Goal: Transaction & Acquisition: Obtain resource

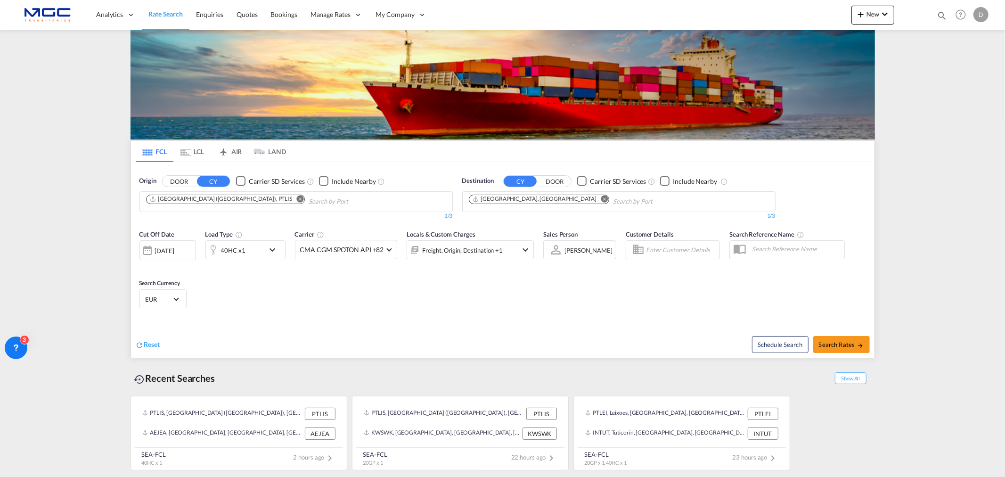
click at [601, 199] on md-icon "Remove" at bounding box center [604, 198] width 7 height 7
click at [296, 198] on md-icon "Remove" at bounding box center [299, 198] width 7 height 7
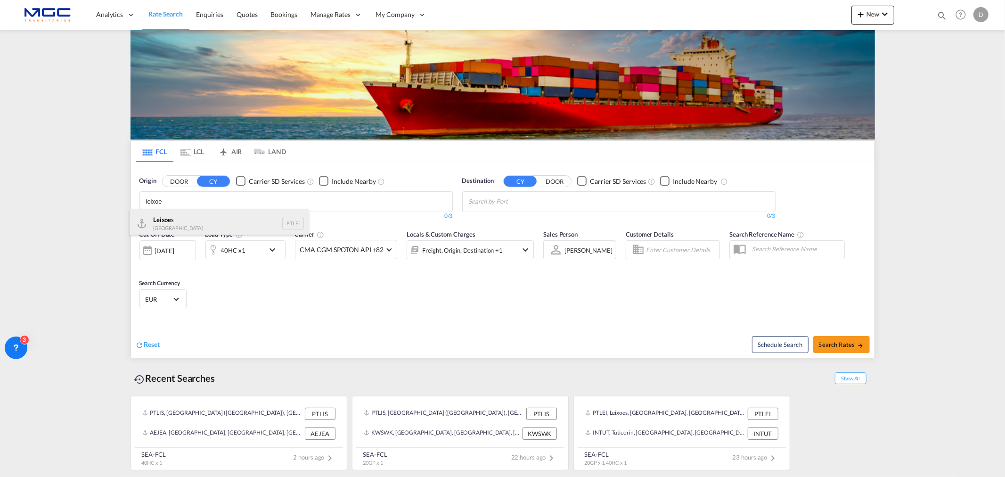
type input "leixoe"
click at [208, 222] on div "Leixoe s Portugal PTLEI" at bounding box center [219, 223] width 179 height 28
drag, startPoint x: 523, startPoint y: 190, endPoint x: 526, endPoint y: 196, distance: 6.1
click at [523, 191] on div "Destination CY DOOR Carrier SD Services Include Nearby 0/3 0/" at bounding box center [618, 198] width 313 height 44
click at [525, 203] on body "Analytics Reports Dashboard Rate Search Enquiries Quotes Bookings" at bounding box center [502, 238] width 1005 height 477
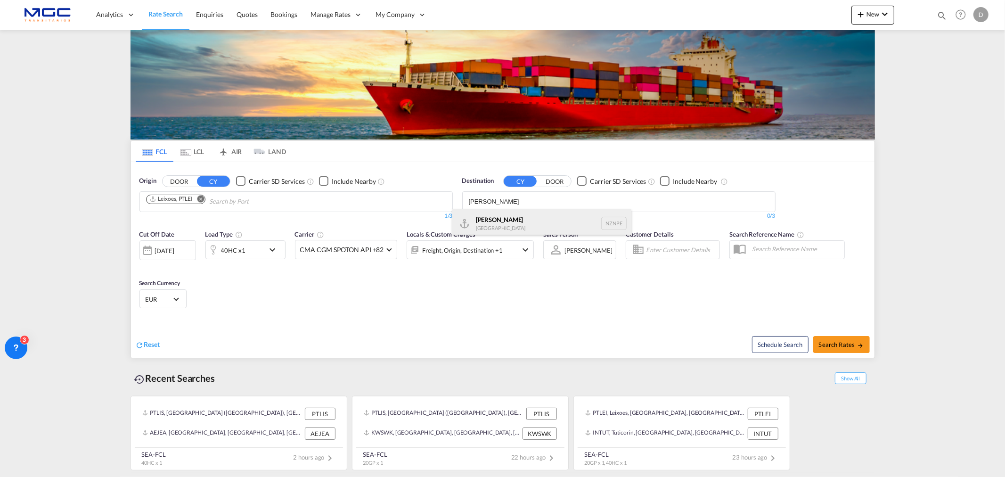
type input "napier"
click at [529, 229] on div "Napier New Zealand NZNPE" at bounding box center [541, 223] width 179 height 28
click at [277, 253] on md-icon "icon-chevron-down" at bounding box center [275, 249] width 16 height 11
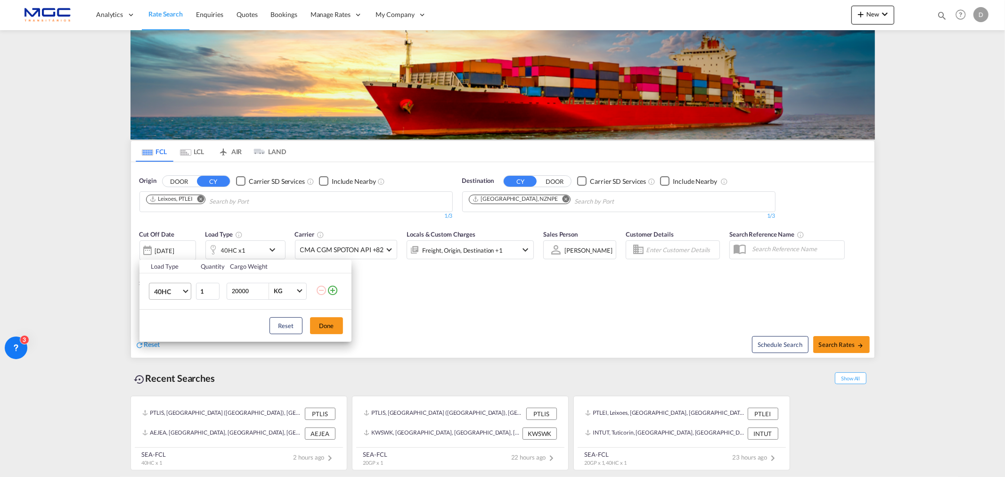
click at [175, 289] on span "40HC" at bounding box center [167, 291] width 27 height 9
click at [172, 248] on md-option "20GP" at bounding box center [178, 246] width 64 height 23
click at [326, 323] on button "Done" at bounding box center [326, 325] width 33 height 17
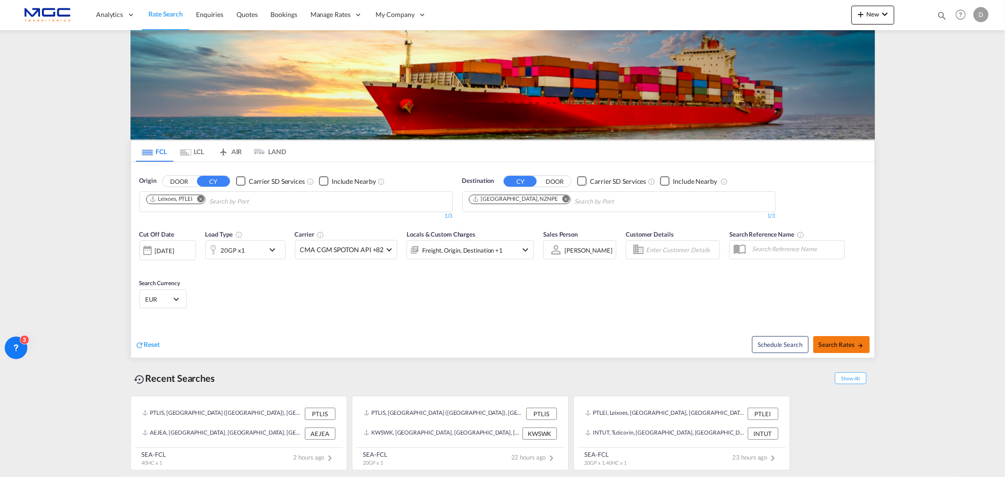
click at [863, 347] on md-icon "icon-arrow-right" at bounding box center [860, 345] width 7 height 7
type input "PTLEI to NZNPE / 9 Sep 2025"
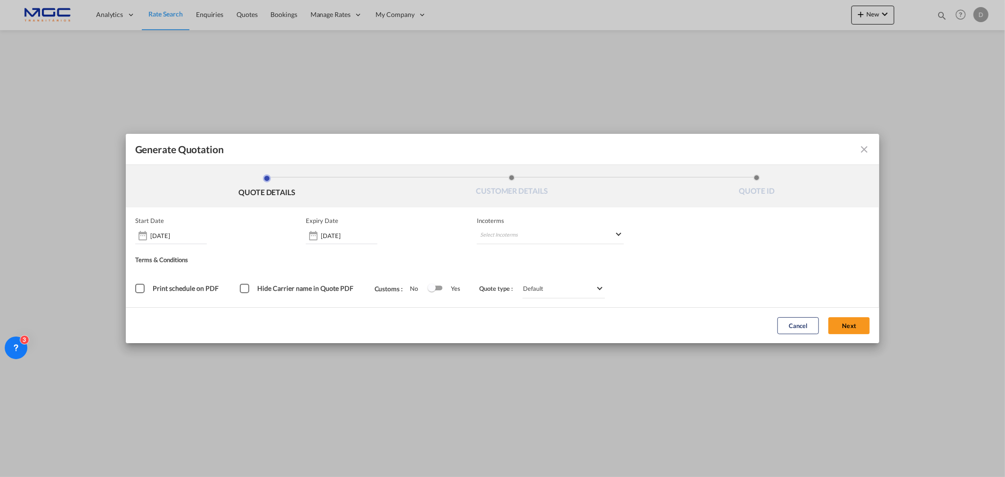
click at [839, 321] on button "Next" at bounding box center [848, 325] width 41 height 17
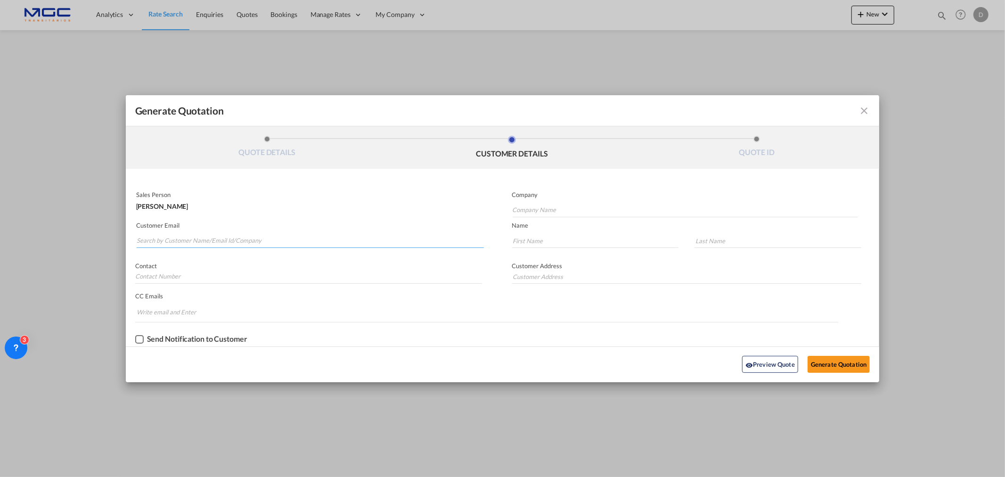
click at [217, 234] on input "Search by Customer Name/Email Id/Company" at bounding box center [310, 241] width 347 height 14
paste input "Sonia Martins <sonia.martins@acrelvas.pt>"
drag, startPoint x: 176, startPoint y: 238, endPoint x: 99, endPoint y: 238, distance: 76.3
click at [99, 238] on div "Generate Quotation QUOTE DETAILS CUSTOMER DETAILS QUOTE ID Start Date 09 Sep 20…" at bounding box center [502, 238] width 1005 height 477
click at [178, 240] on input "Sonia Martins <sonia.martins@acrelvas.pt>" at bounding box center [310, 241] width 347 height 14
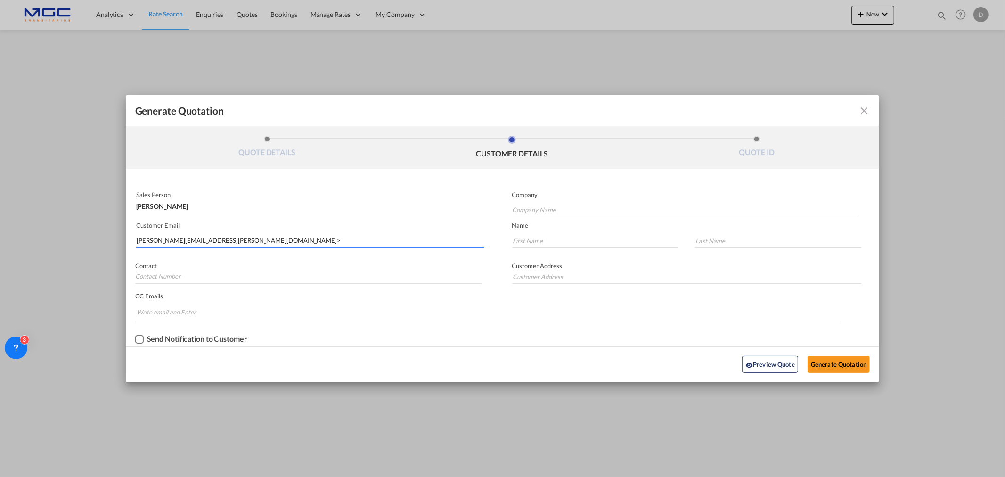
click at [220, 237] on input "sonia.martins@acrelvas.pt>" at bounding box center [310, 241] width 347 height 14
type input "sonia.martins@acrelvas.pt"
click at [526, 205] on input "Company Name" at bounding box center [685, 210] width 345 height 14
type input "C"
type input "AC Relvas"
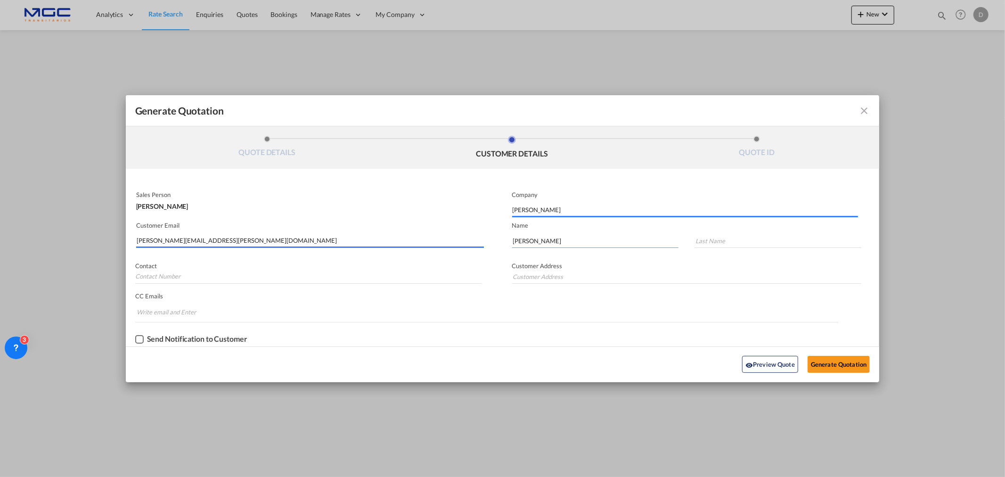
type input "Sonia"
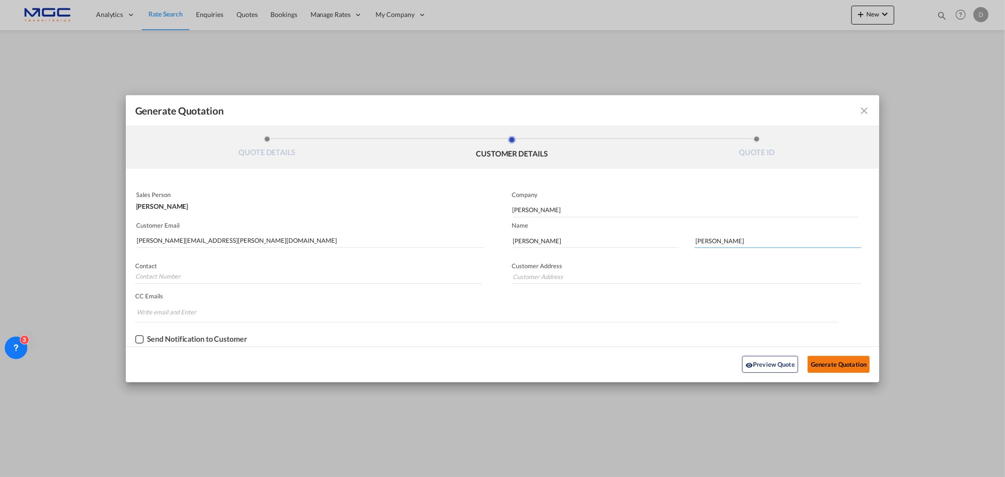
type input "Martins"
click at [836, 360] on button "Generate Quotation" at bounding box center [838, 364] width 62 height 17
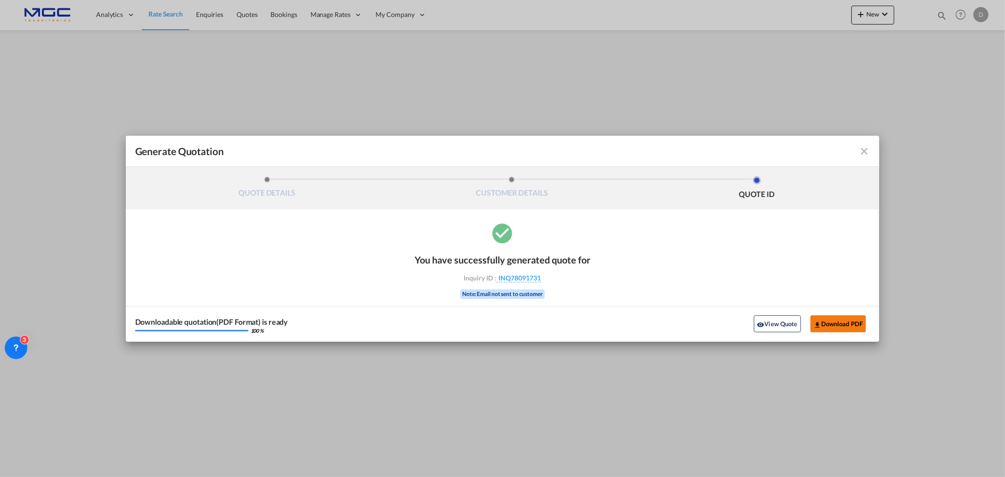
click at [825, 321] on button "Download PDF" at bounding box center [838, 323] width 56 height 17
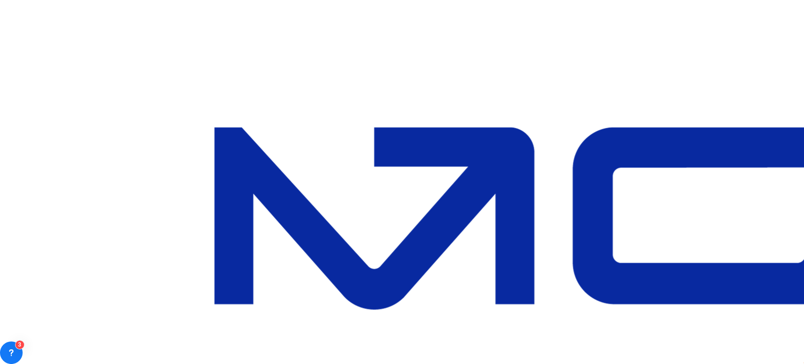
type input "ambarli"
click at [427, 221] on div "Ambarli Turkey TRAMB" at bounding box center [412, 231] width 75 height 45
click at [61, 292] on span "20GP" at bounding box center [51, 293] width 19 height 8
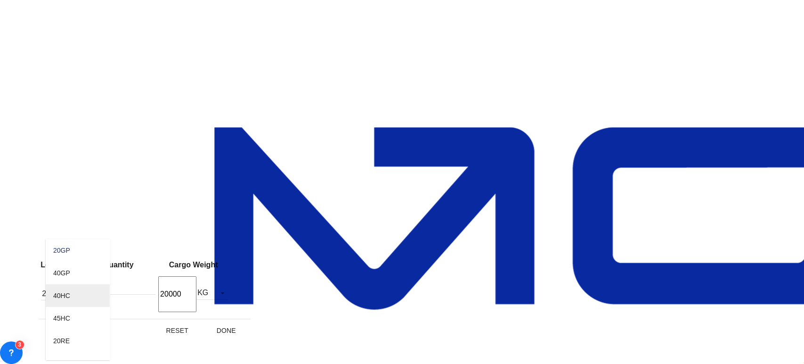
click at [79, 296] on md-option "40HC" at bounding box center [78, 295] width 64 height 23
click at [241, 323] on button "Done" at bounding box center [225, 330] width 41 height 17
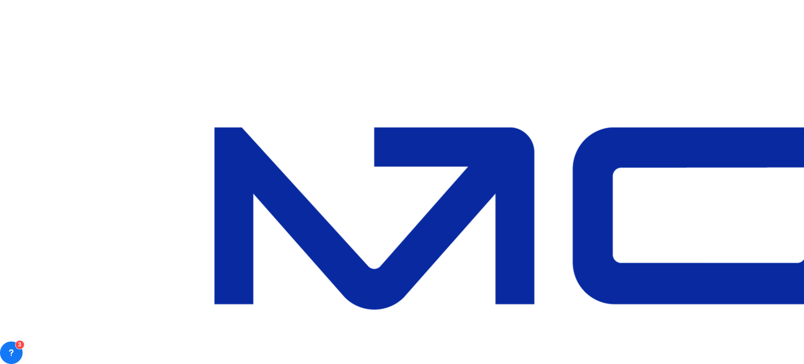
type input "PTLEI to TRAMB / 9 Sep 2025"
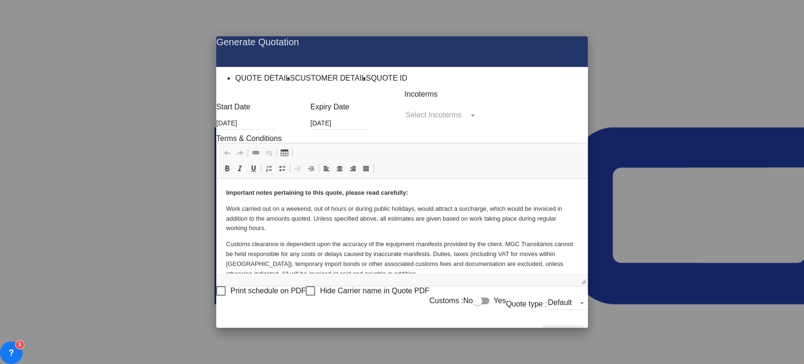
click at [584, 325] on button "Next" at bounding box center [563, 333] width 41 height 17
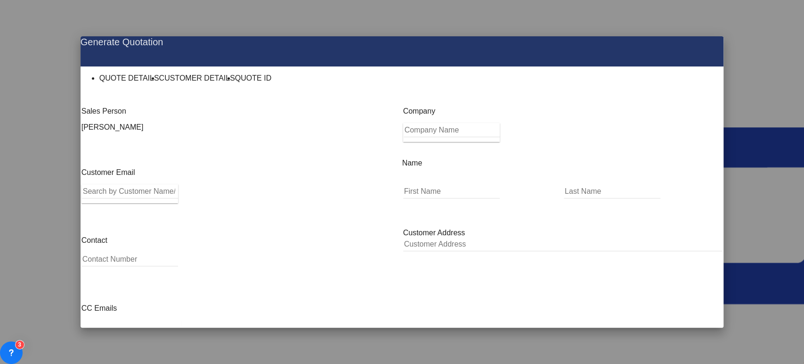
click at [160, 187] on input "Search by Customer Name/Email Id/Company" at bounding box center [130, 191] width 96 height 14
click at [159, 186] on input "Search by Customer Name/Email Id/Company" at bounding box center [130, 191] width 96 height 14
paste input "Funda Margılıç <funda@gtflog.com>"
drag, startPoint x: 155, startPoint y: 181, endPoint x: 58, endPoint y: 181, distance: 96.6
click at [58, 181] on div "Generate Quotation QUOTE DETAILS CUSTOMER DETAILS QUOTE ID Start Date 09 Sep 20…" at bounding box center [402, 182] width 804 height 364
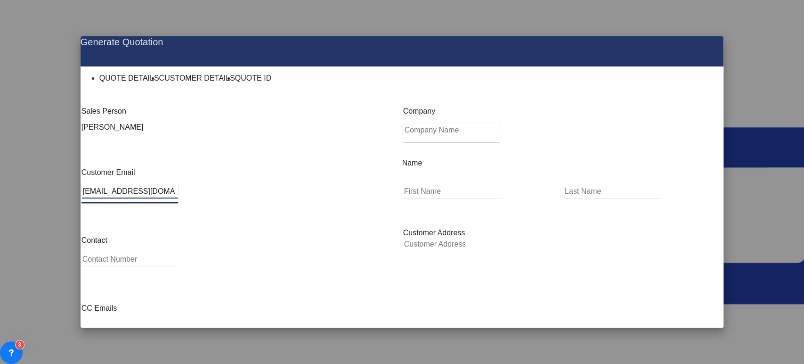
click at [178, 185] on input "funda@gtflog.com>" at bounding box center [130, 191] width 96 height 14
type input "funda@gtflog.com"
click at [431, 142] on md-autocomplete-wrap "Generate QuotationQUOTE ..." at bounding box center [451, 132] width 97 height 19
click at [434, 137] on input "Company Name" at bounding box center [452, 130] width 96 height 14
click at [443, 137] on input "Company Name" at bounding box center [452, 130] width 96 height 14
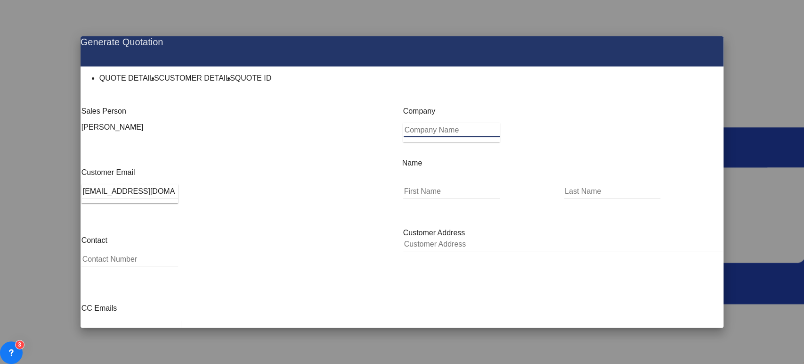
paste input "TRADE FACTORY GLOBAL LOJISTIK"
type input "TRADE FACTORY GLOBAL LOJISTIK"
drag, startPoint x: 457, startPoint y: 181, endPoint x: 800, endPoint y: 219, distance: 345.0
click at [457, 184] on input "Generate QuotationQUOTE ..." at bounding box center [451, 191] width 97 height 14
click at [432, 191] on md-input-container "Generate QuotationQUOTE ..." at bounding box center [451, 196] width 98 height 27
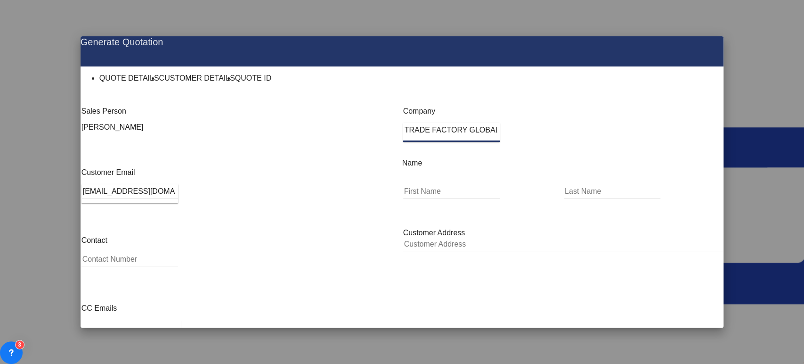
click at [431, 187] on input "Generate QuotationQUOTE ..." at bounding box center [451, 191] width 97 height 14
paste input "FUNDA"
type input "FUNDA"
click at [576, 186] on input "Generate QuotationQUOTE ..." at bounding box center [612, 191] width 97 height 14
paste input "MARGILIÇ"
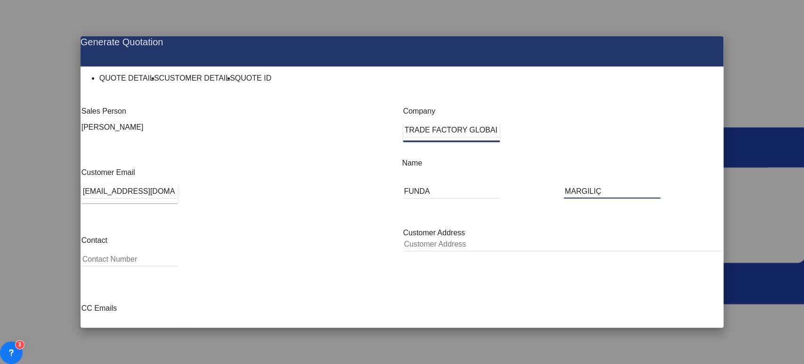
type input "MARGILIÇ"
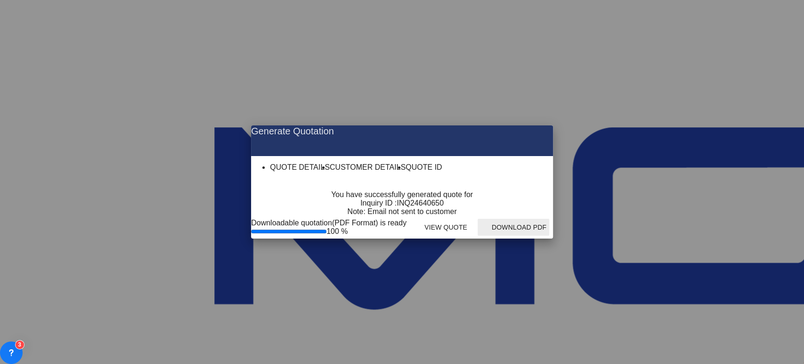
click at [549, 236] on button "Download PDF" at bounding box center [514, 227] width 72 height 17
